Goal: Navigation & Orientation: Understand site structure

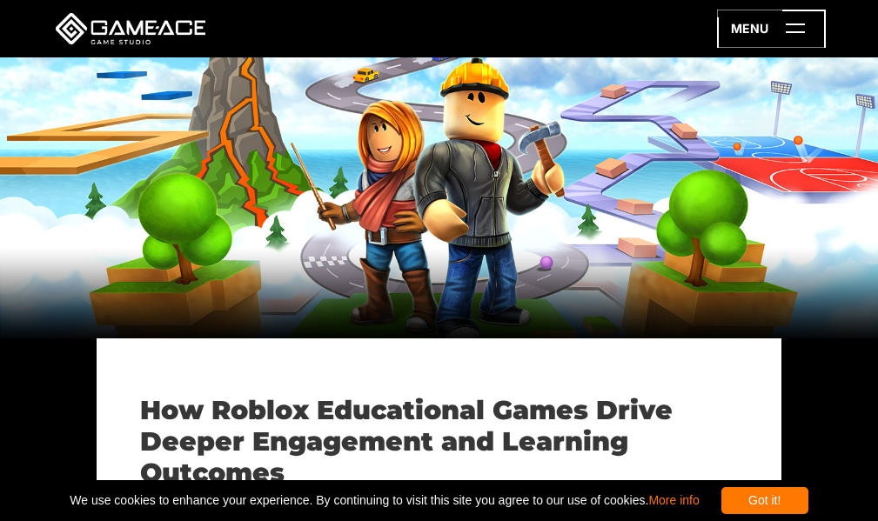
click at [793, 34] on icon at bounding box center [771, 29] width 109 height 38
click at [814, 48] on div "menu" at bounding box center [439, 28] width 878 height 57
click at [798, 46] on icon at bounding box center [771, 29] width 109 height 38
click at [800, 47] on icon at bounding box center [771, 29] width 109 height 38
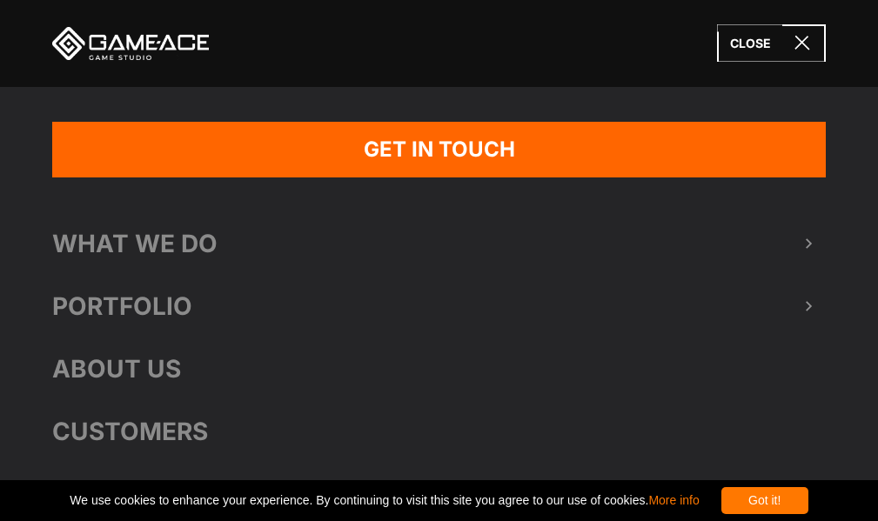
click at [804, 44] on icon at bounding box center [771, 42] width 109 height 37
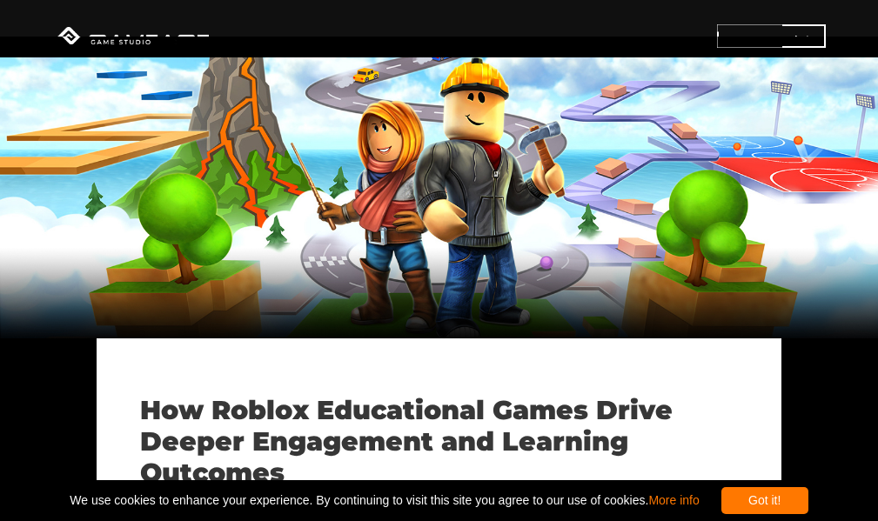
click at [798, 52] on icon at bounding box center [771, 42] width 109 height 37
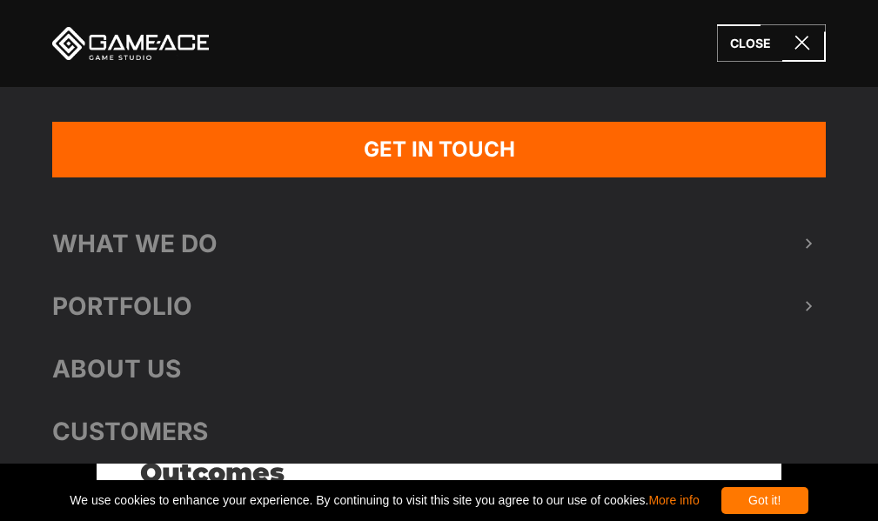
click at [749, 84] on div "close" at bounding box center [439, 43] width 878 height 87
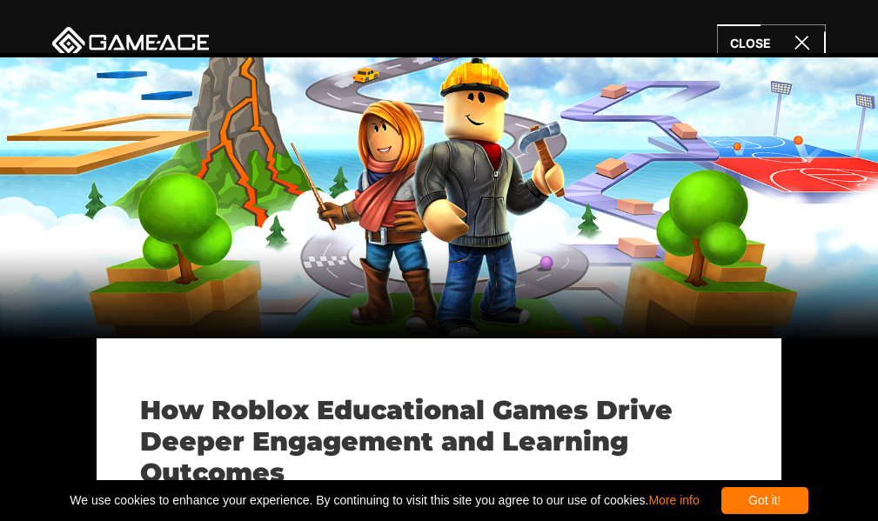
click at [712, 110] on div at bounding box center [439, 197] width 878 height 281
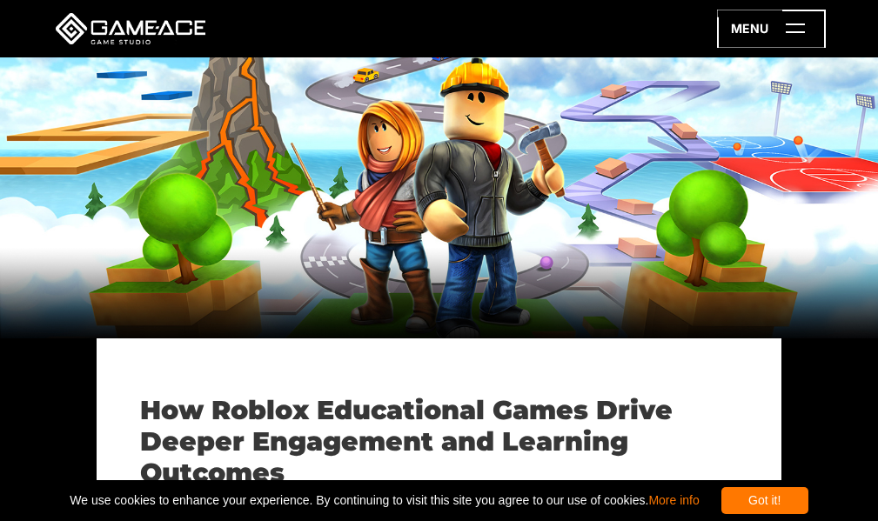
click at [799, 36] on icon at bounding box center [771, 29] width 109 height 38
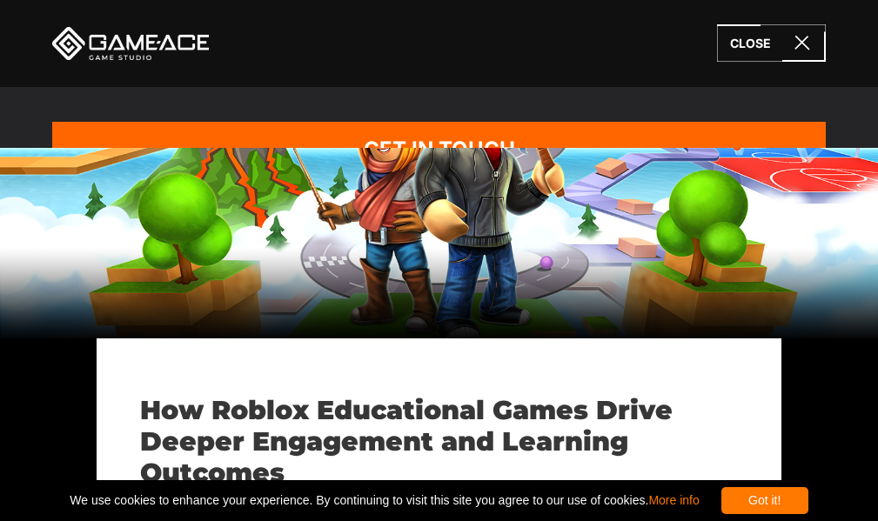
click at [623, 117] on div at bounding box center [439, 197] width 878 height 281
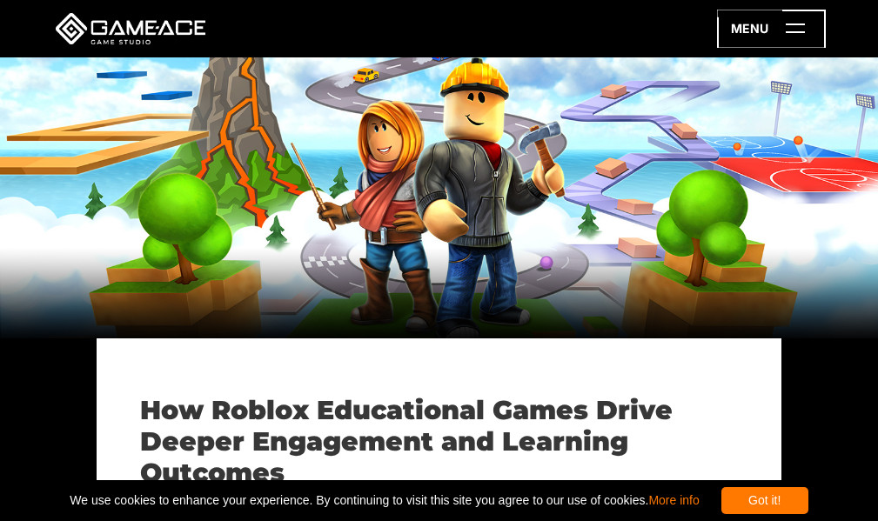
click at [768, 30] on icon at bounding box center [771, 29] width 109 height 38
click at [802, 48] on div "menu" at bounding box center [439, 28] width 878 height 57
click at [774, 47] on icon at bounding box center [771, 29] width 109 height 38
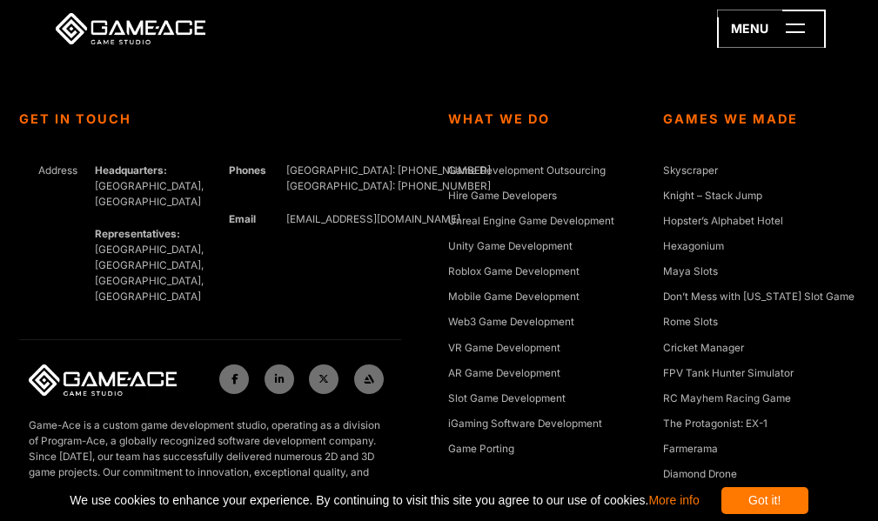
scroll to position [11794, 0]
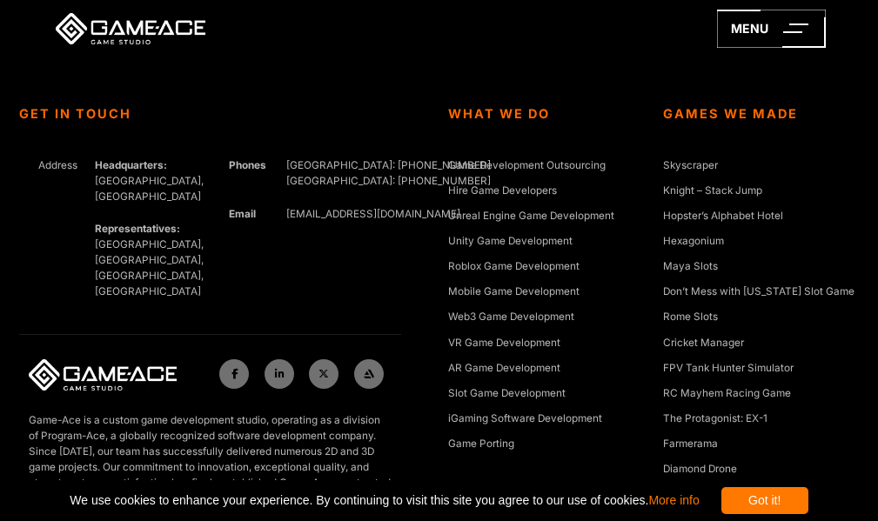
click at [808, 500] on div "Got it!" at bounding box center [764, 500] width 87 height 27
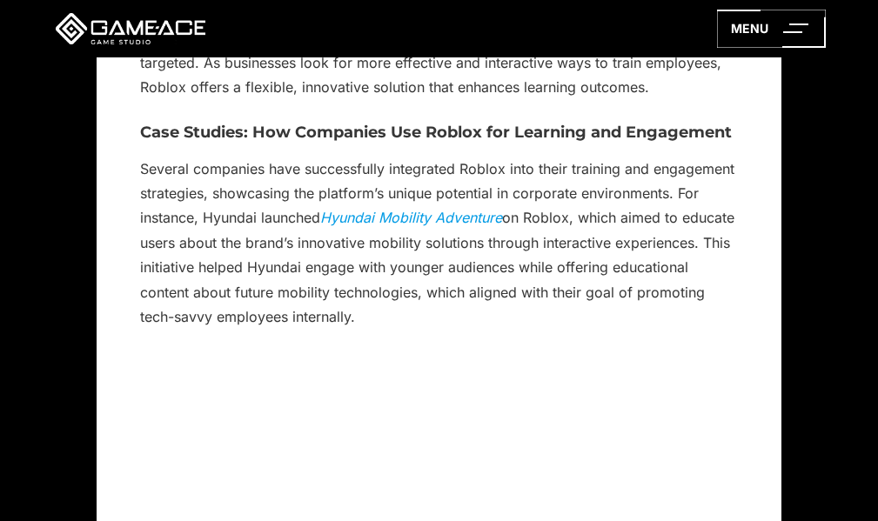
scroll to position [6949, 0]
